Goal: Task Accomplishment & Management: Complete application form

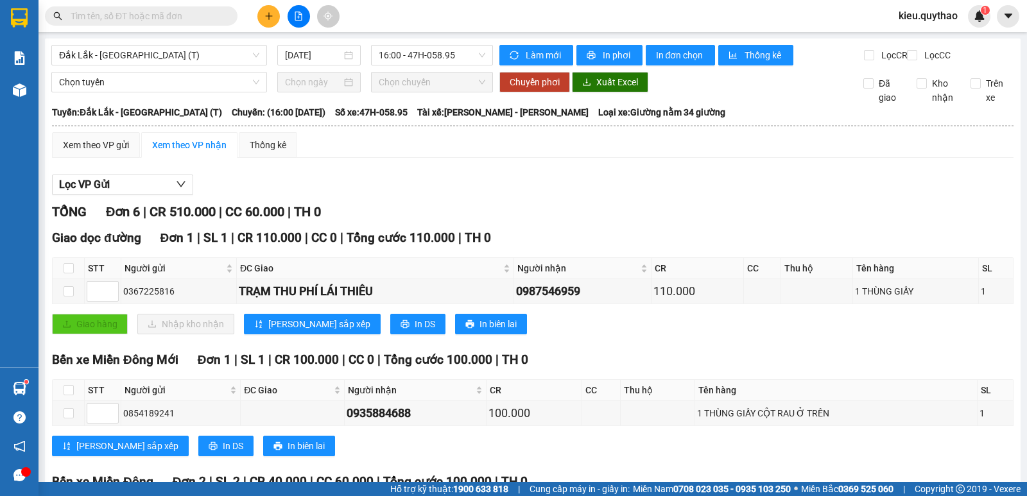
click at [271, 19] on icon "plus" at bounding box center [268, 16] width 9 height 9
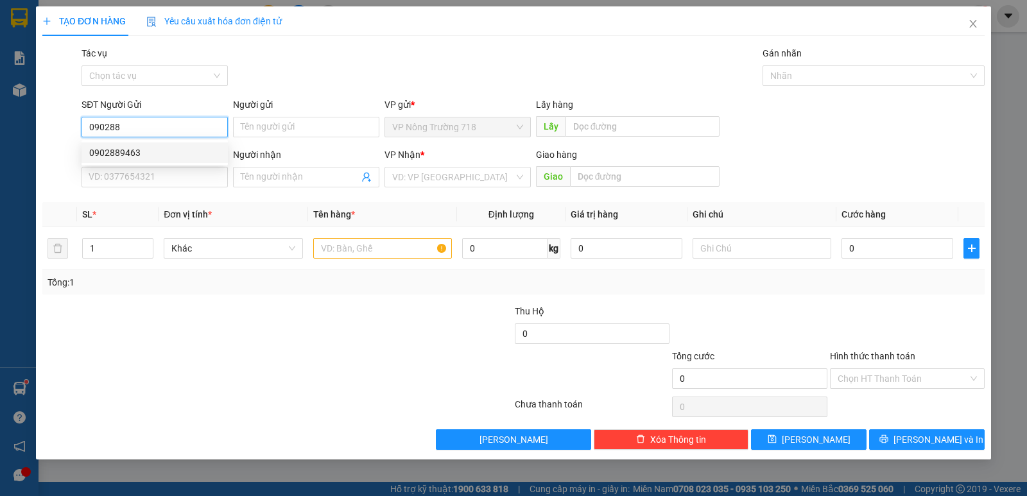
click at [119, 149] on div "0902889463" at bounding box center [154, 153] width 131 height 14
type input "0902889463"
type input "0972681465"
type input "CV [PERSON_NAME]"
type input "0902889463"
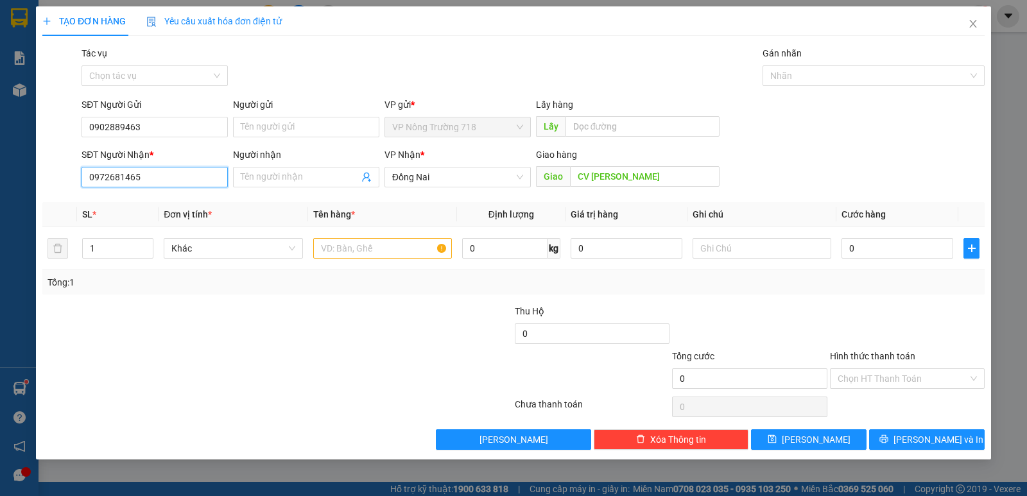
click at [157, 180] on input "0972681465" at bounding box center [155, 177] width 146 height 21
type input "0"
click at [470, 181] on span "Đồng Nai" at bounding box center [457, 177] width 131 height 19
type input "0356928463"
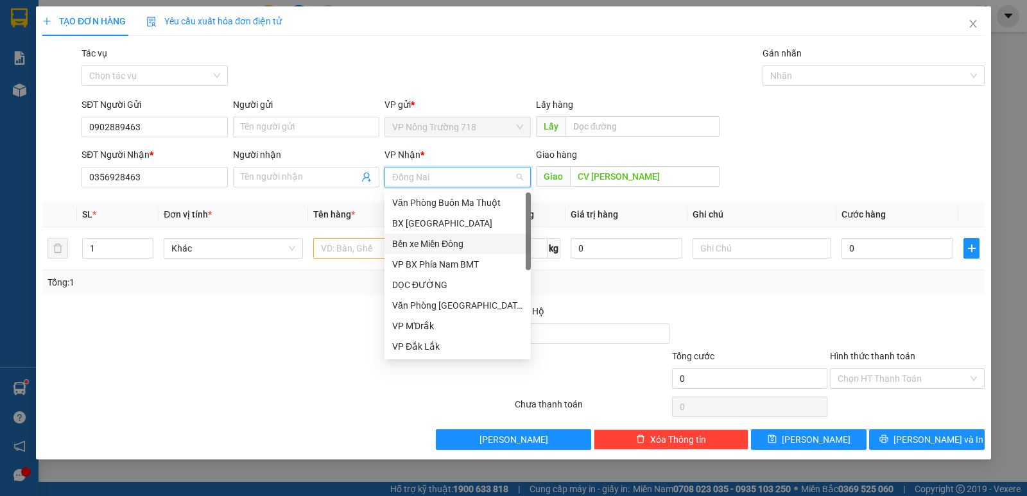
click at [473, 246] on div "Bến xe Miền Đông" at bounding box center [457, 244] width 131 height 14
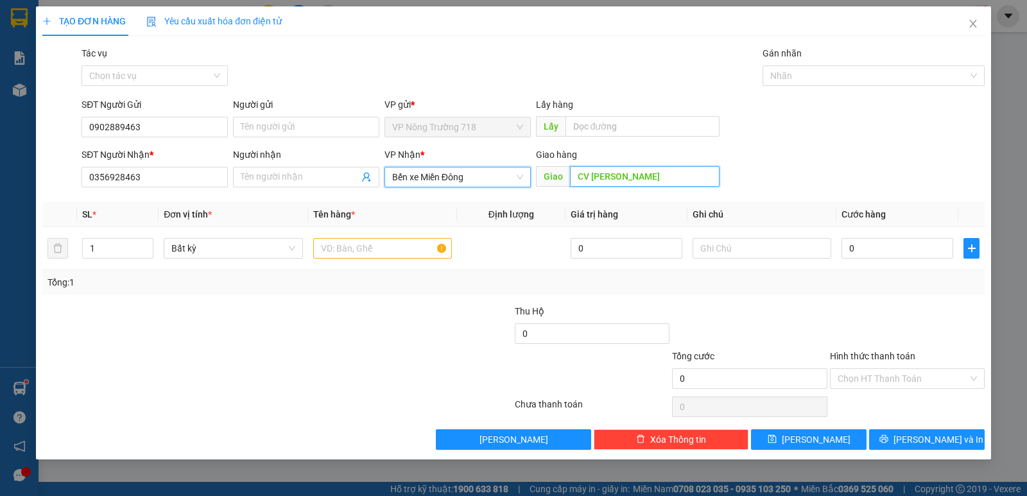
click at [669, 175] on input "CV [PERSON_NAME]" at bounding box center [645, 176] width 150 height 21
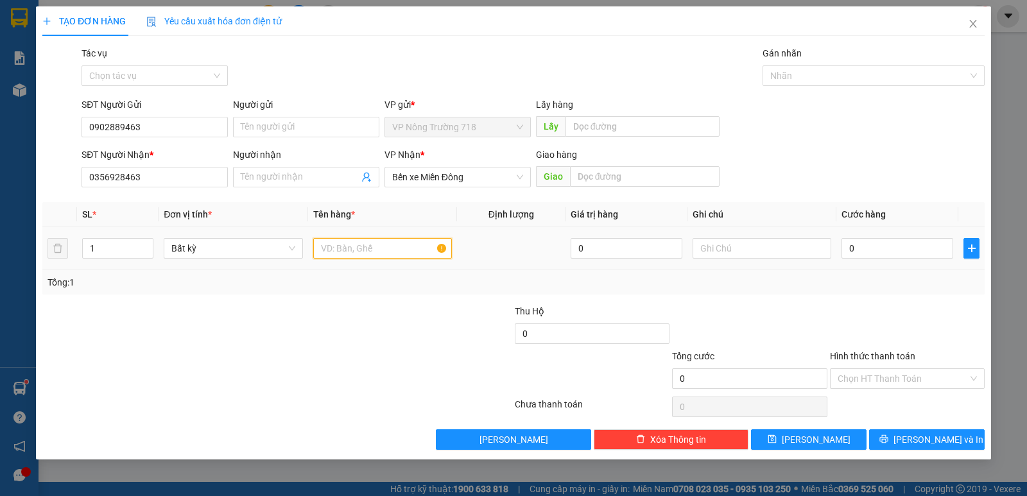
click at [333, 249] on input "text" at bounding box center [382, 248] width 139 height 21
type input "1"
type input "1 BAO GẠO XANH"
click at [862, 246] on input "0" at bounding box center [897, 248] width 112 height 21
type input "1"
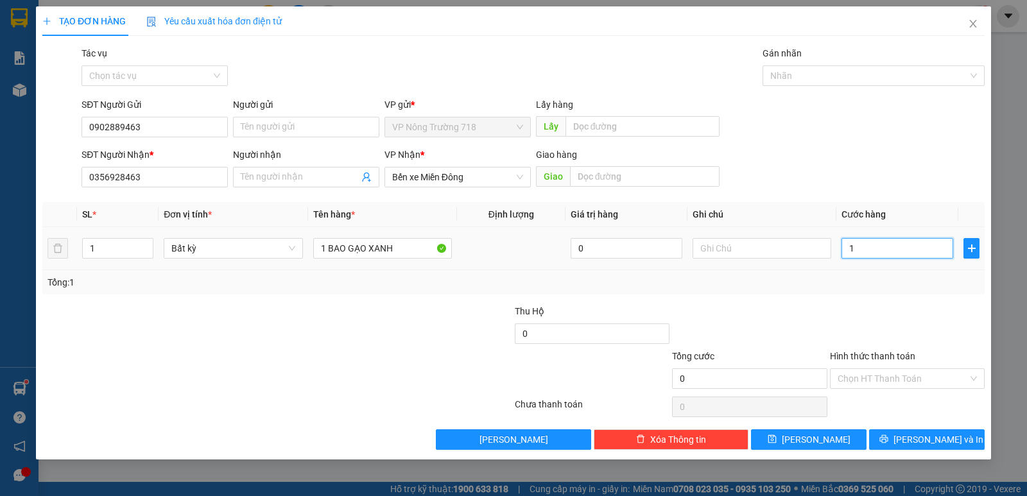
type input "1"
type input "14"
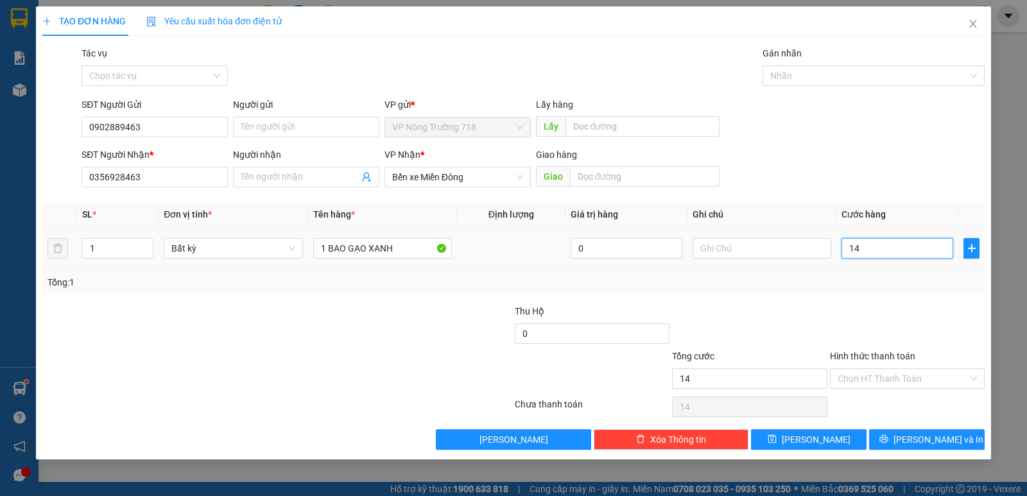
type input "140"
type input "1.400"
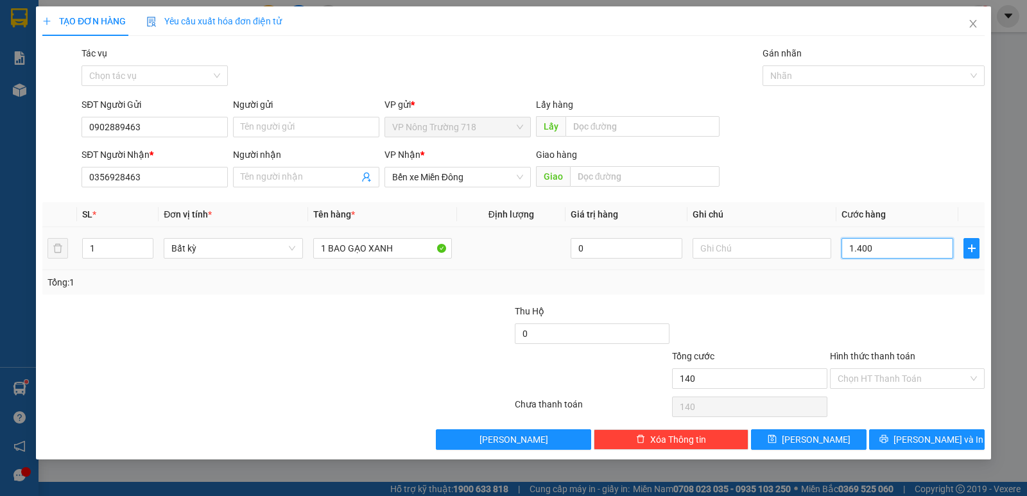
type input "1.400"
type input "14.000"
type input "140.000"
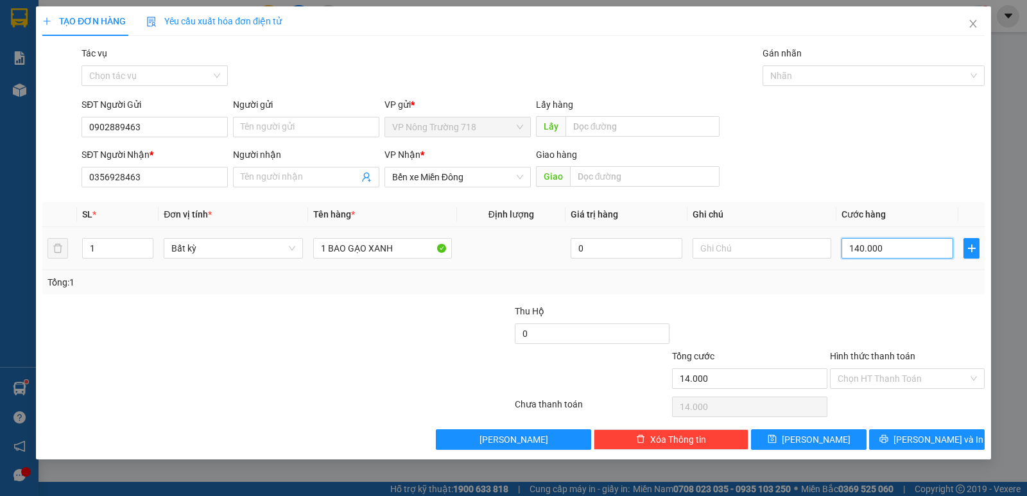
type input "140.000"
click at [895, 374] on input "Hình thức thanh toán" at bounding box center [903, 378] width 130 height 19
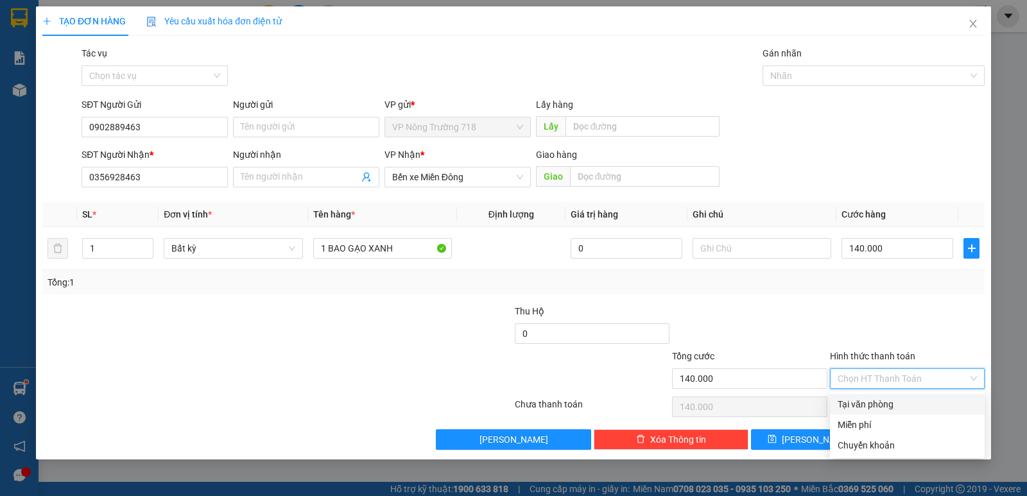
click at [890, 410] on div "Tại văn phòng" at bounding box center [907, 404] width 139 height 14
type input "0"
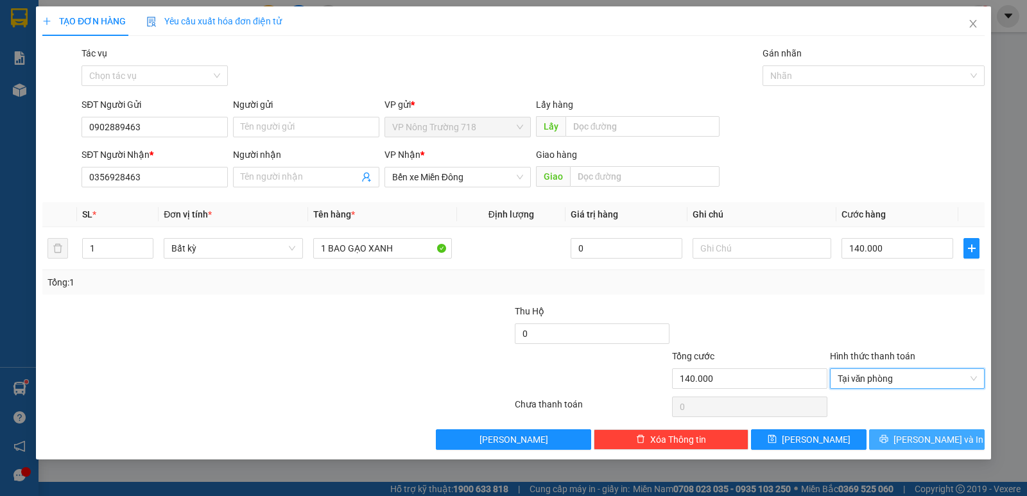
click at [888, 437] on icon "printer" at bounding box center [883, 439] width 9 height 9
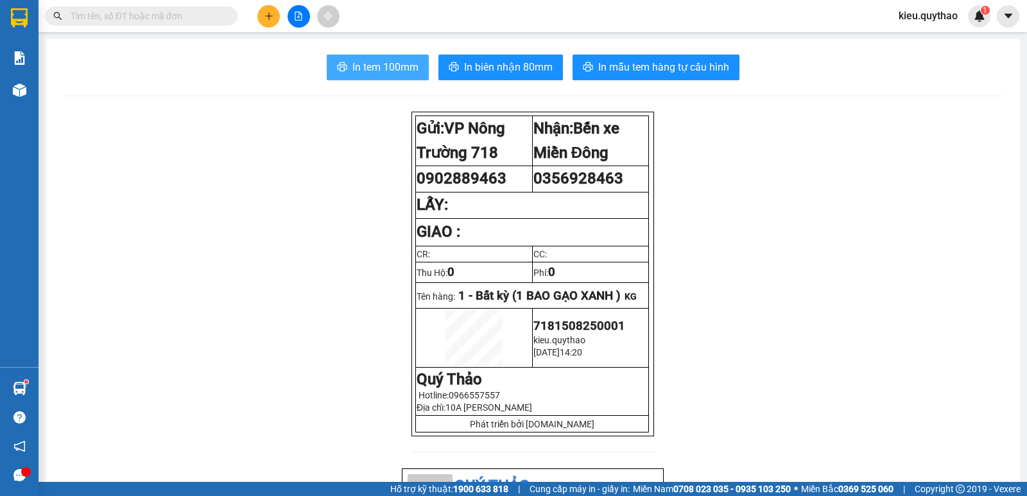
drag, startPoint x: 390, startPoint y: 70, endPoint x: 404, endPoint y: 64, distance: 16.1
click at [393, 62] on span "In tem 100mm" at bounding box center [385, 67] width 66 height 16
click at [270, 13] on icon "plus" at bounding box center [268, 16] width 9 height 9
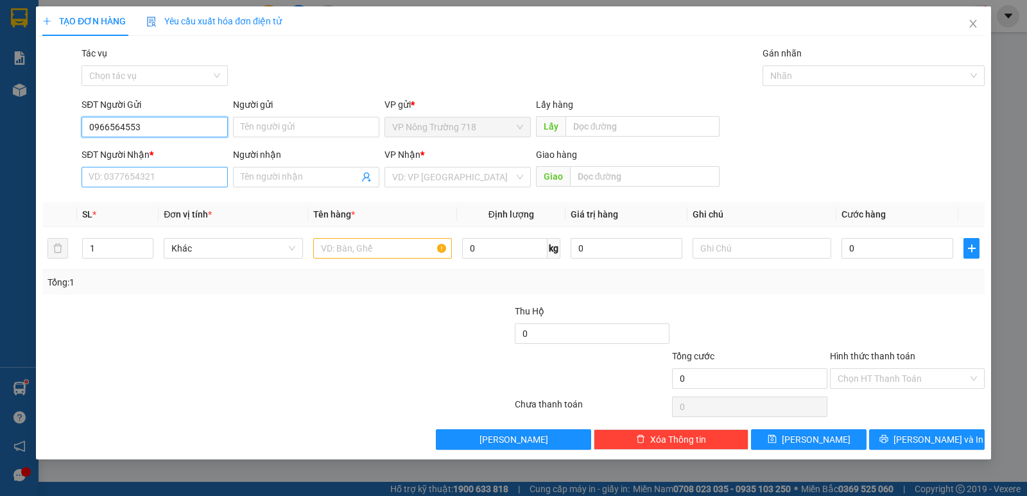
type input "0966564553"
click at [157, 180] on input "SĐT Người Nhận *" at bounding box center [155, 177] width 146 height 21
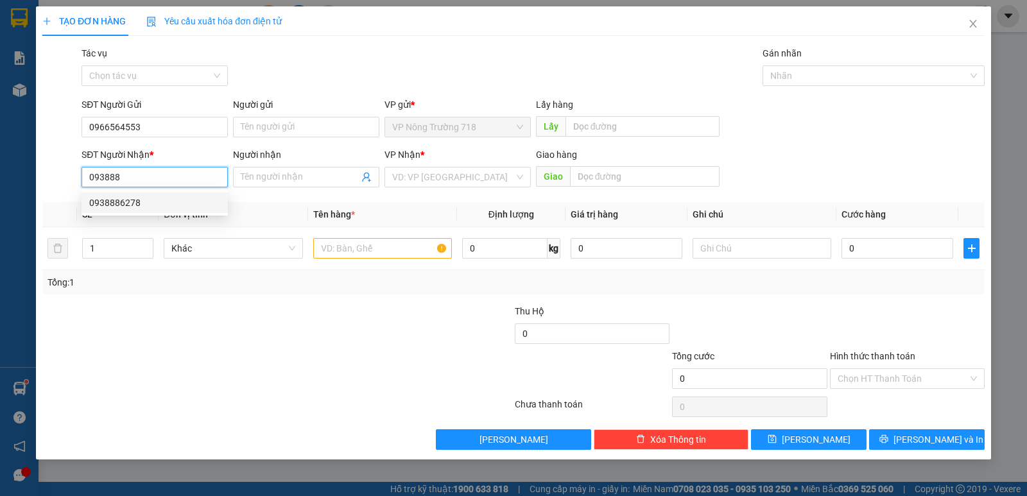
click at [160, 205] on div "0938886278" at bounding box center [154, 203] width 131 height 14
type input "0938886278"
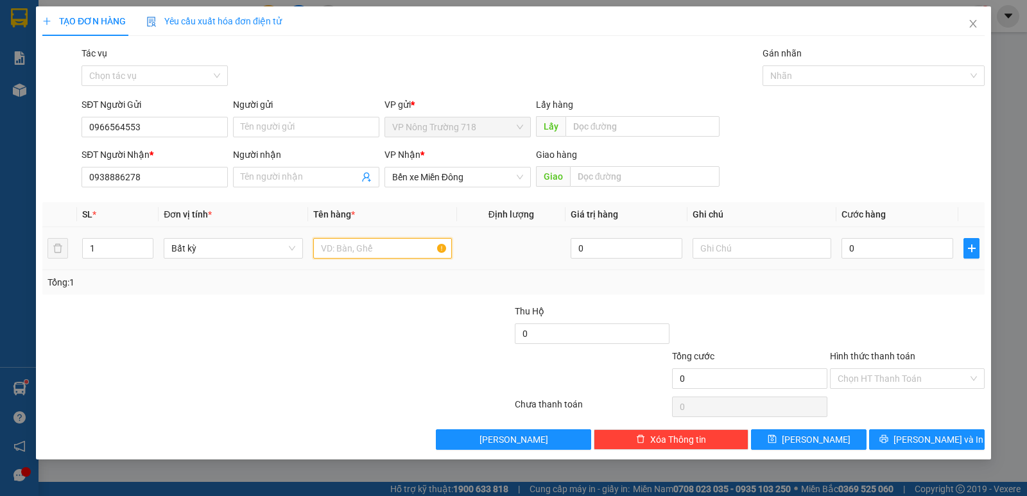
click at [372, 252] on input "text" at bounding box center [382, 248] width 139 height 21
type input "3 THÙNG TO 1 THÙNG NHỎ"
click at [877, 252] on input "0" at bounding box center [897, 248] width 112 height 21
type input "2"
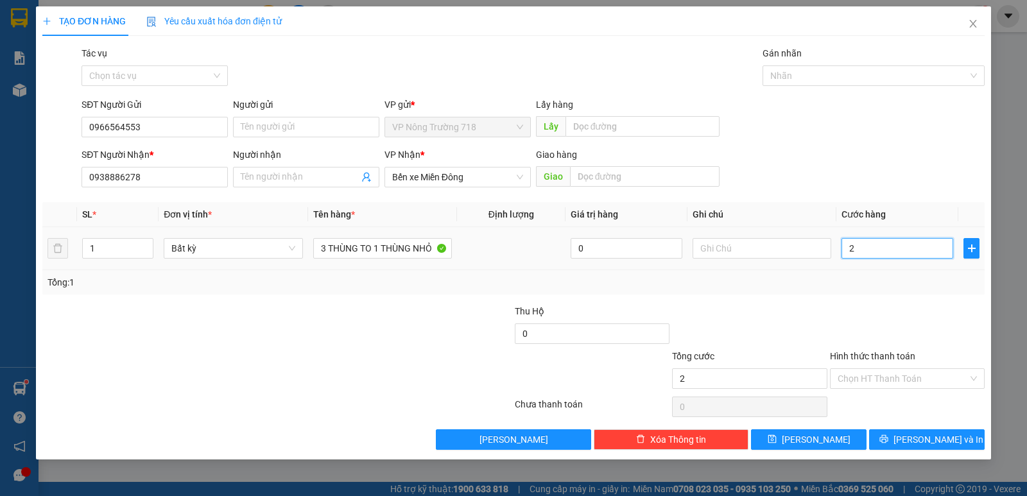
type input "2"
type input "26"
type input "260"
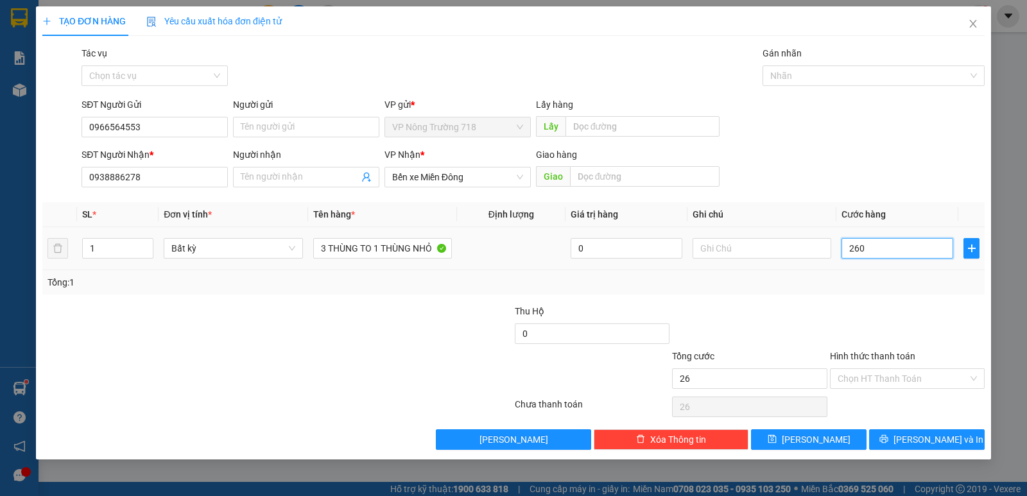
type input "260"
type input "2.600"
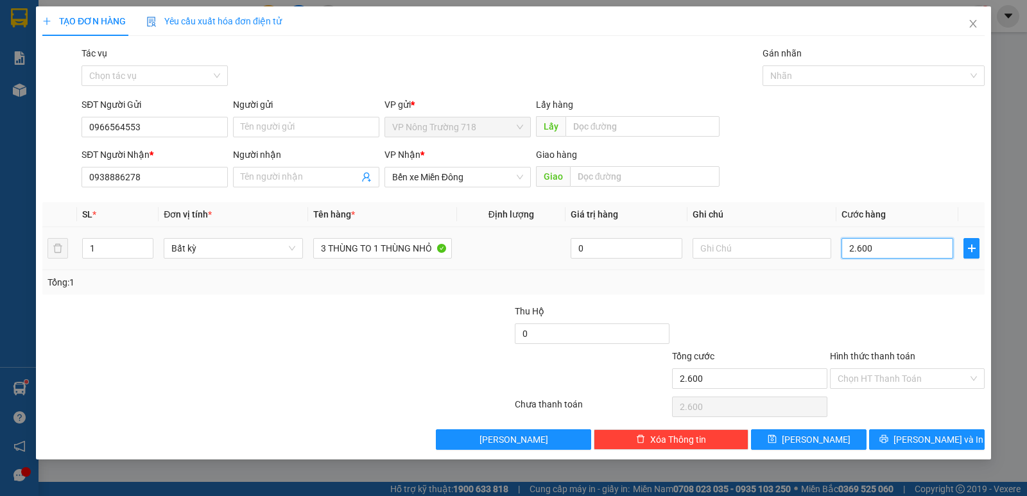
type input "26.000"
type input "260.000"
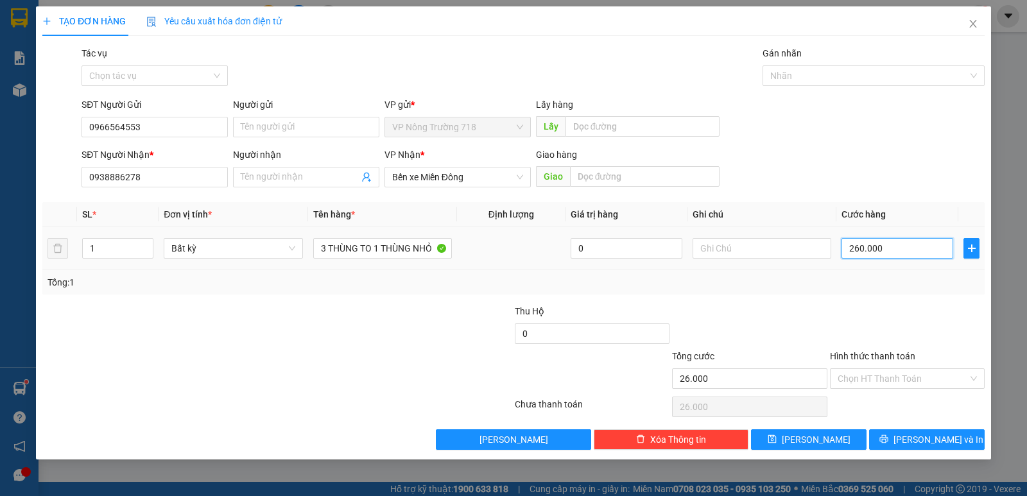
type input "260.000"
click at [940, 376] on input "Hình thức thanh toán" at bounding box center [903, 378] width 130 height 19
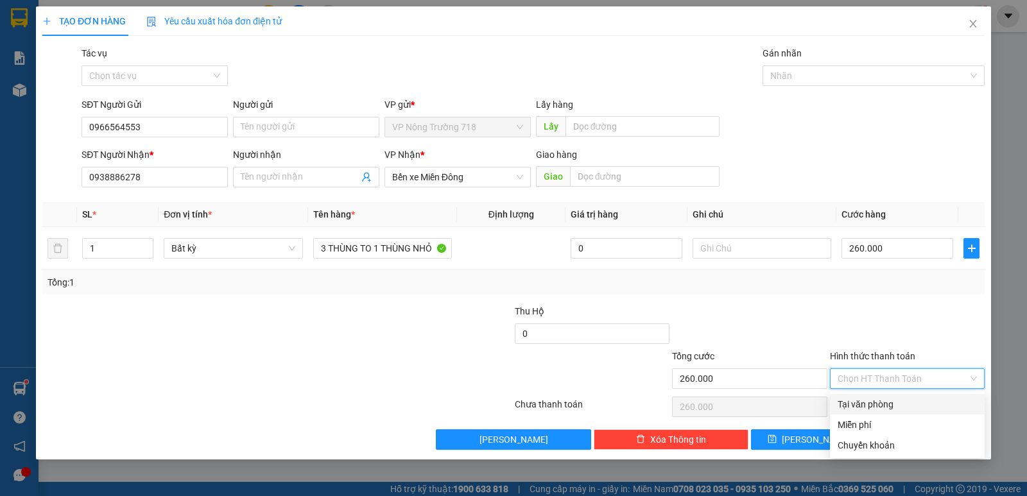
click at [915, 402] on div "Tại văn phòng" at bounding box center [907, 404] width 139 height 14
type input "0"
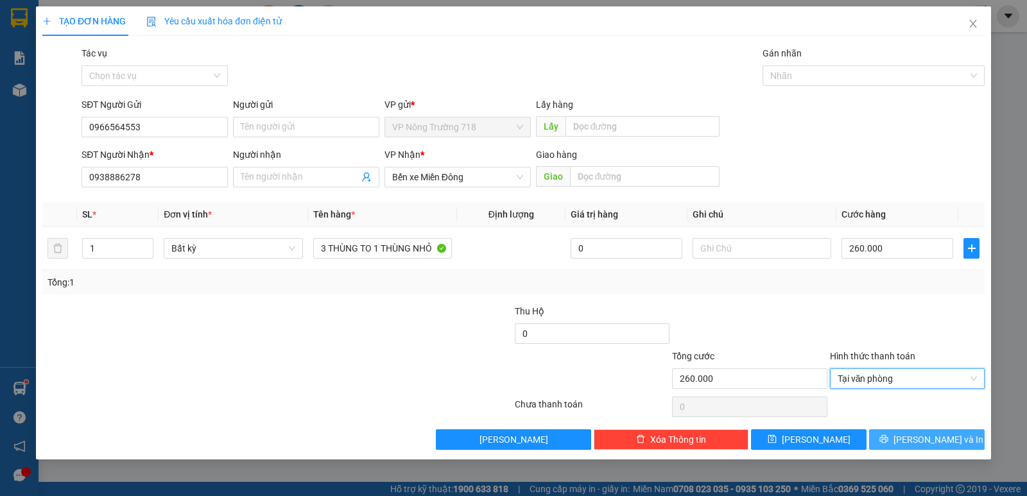
click at [913, 429] on button "[PERSON_NAME] và In" at bounding box center [927, 439] width 116 height 21
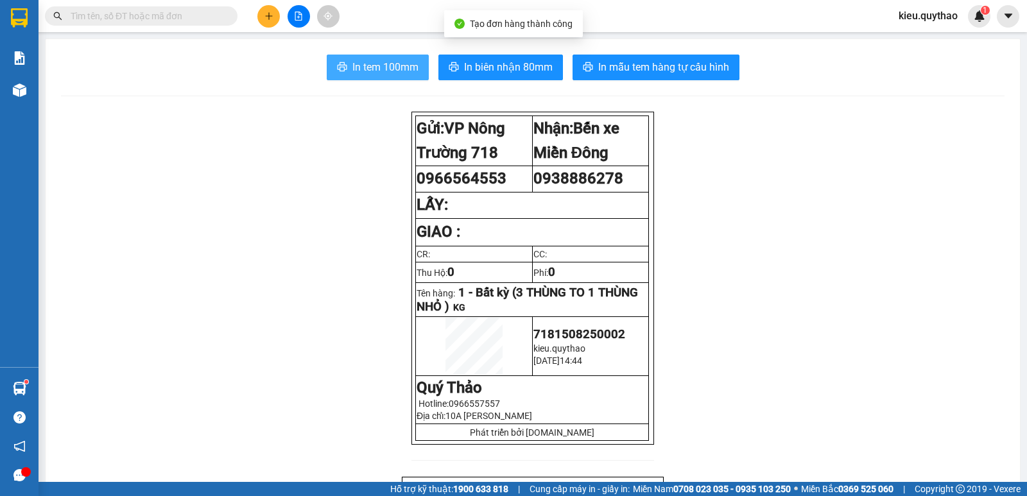
click at [374, 62] on span "In tem 100mm" at bounding box center [385, 67] width 66 height 16
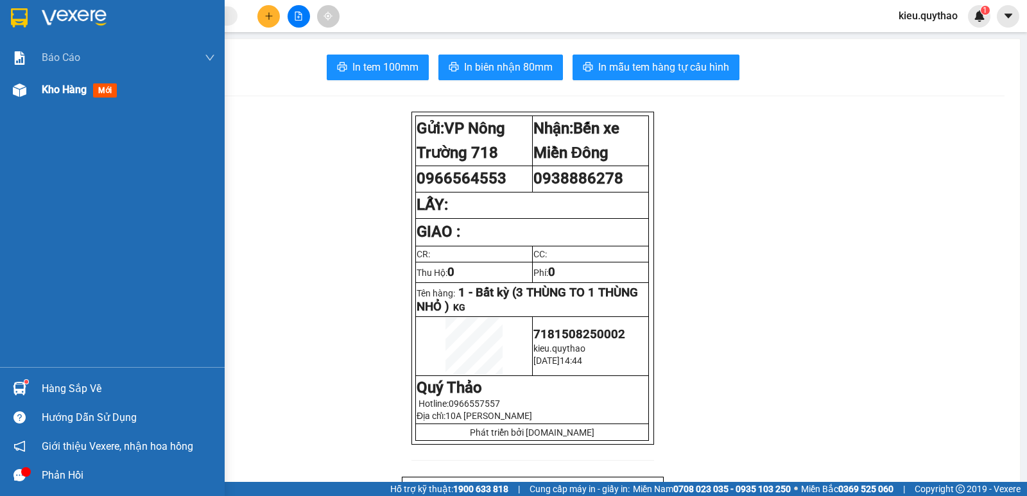
click at [22, 87] on img at bounding box center [19, 89] width 13 height 13
